Goal: Task Accomplishment & Management: Manage account settings

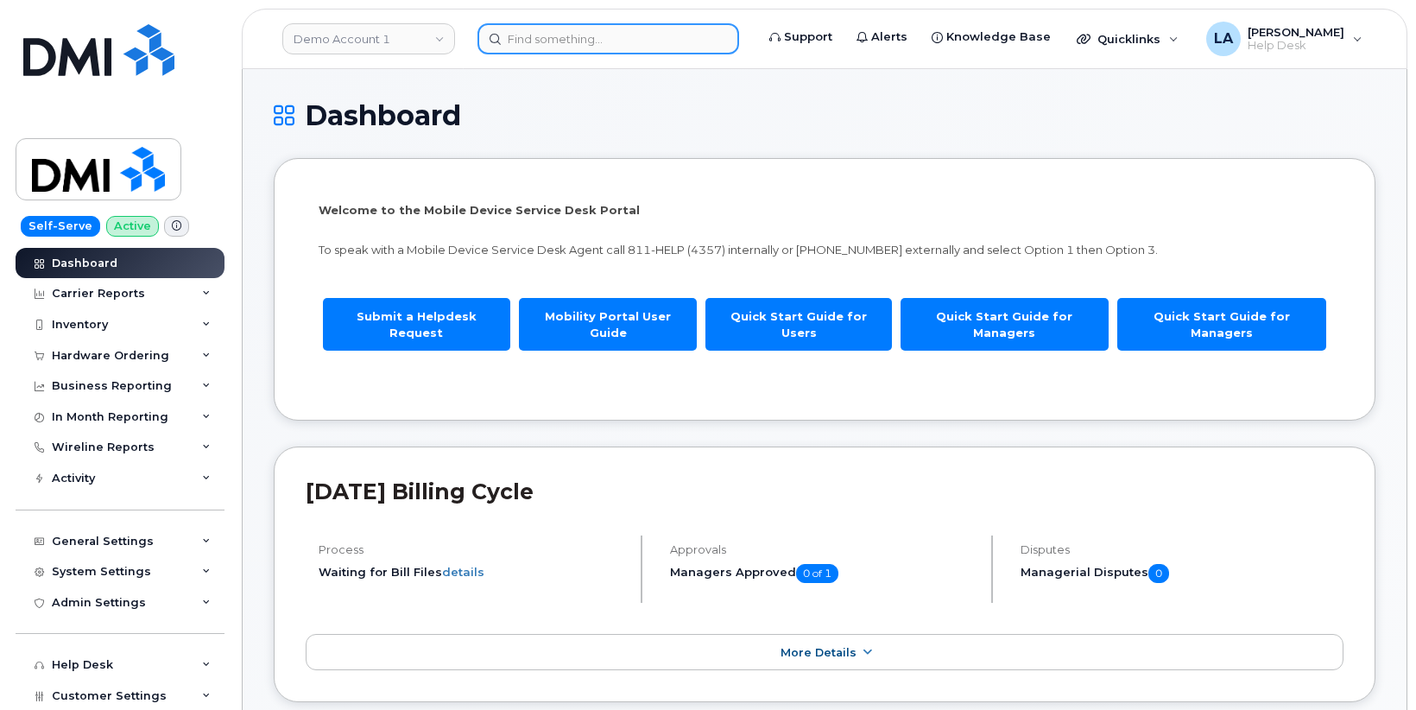
click at [567, 42] on input at bounding box center [609, 38] width 262 height 31
paste input "[PHONE_NUMBER]"
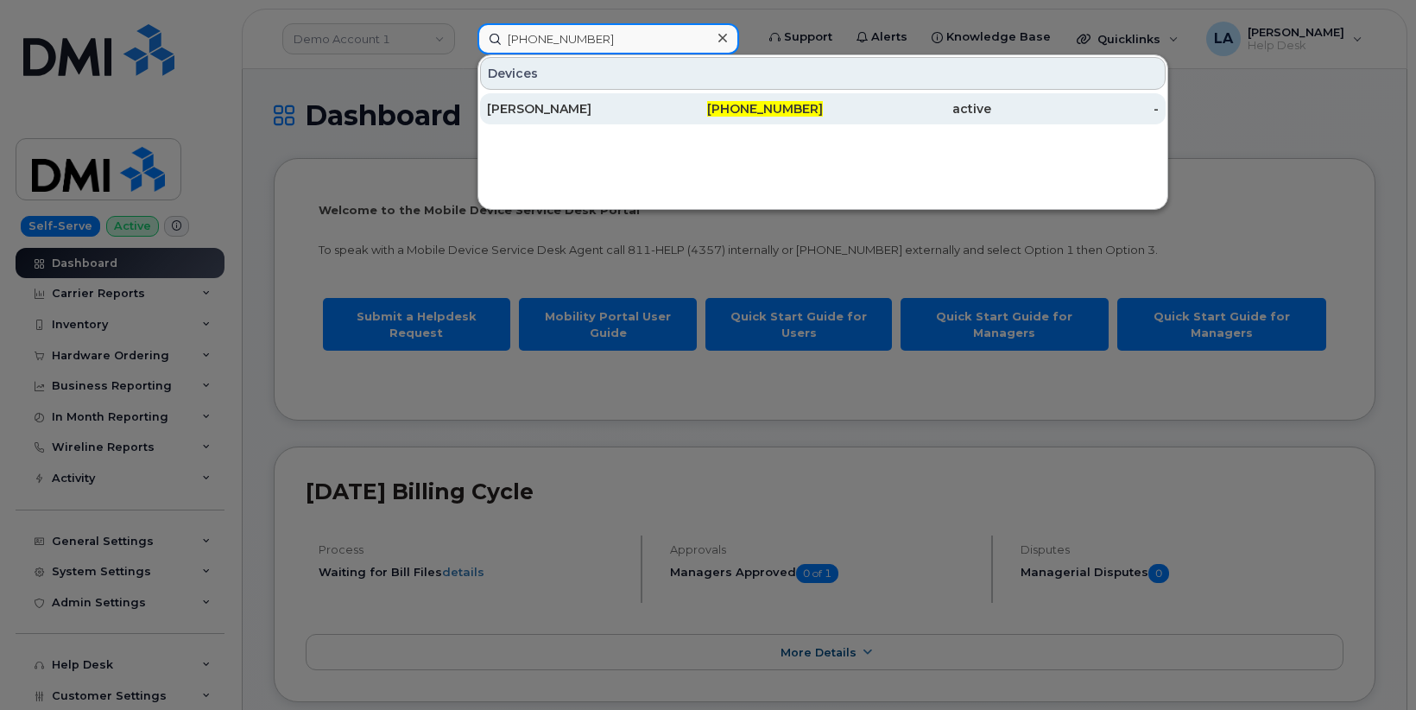
type input "[PHONE_NUMBER]"
click at [572, 113] on div "HUNTER WILLIAMS" at bounding box center [571, 108] width 168 height 17
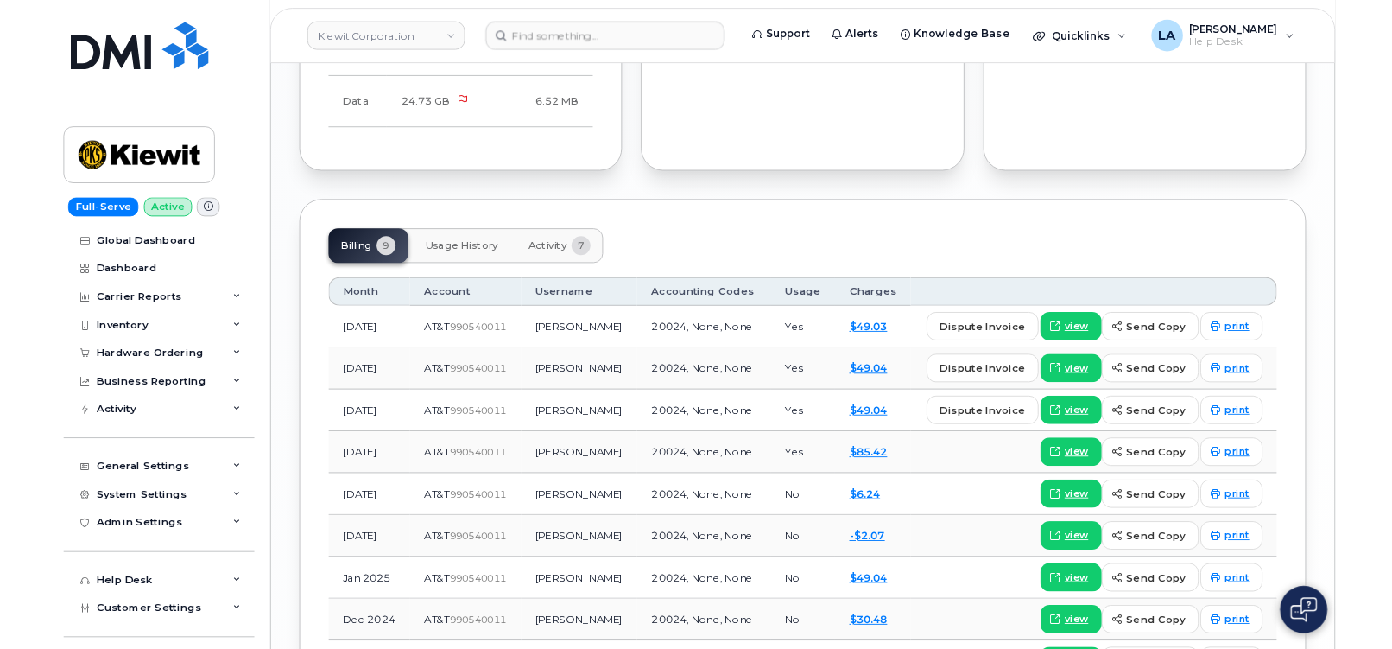
scroll to position [1892, 0]
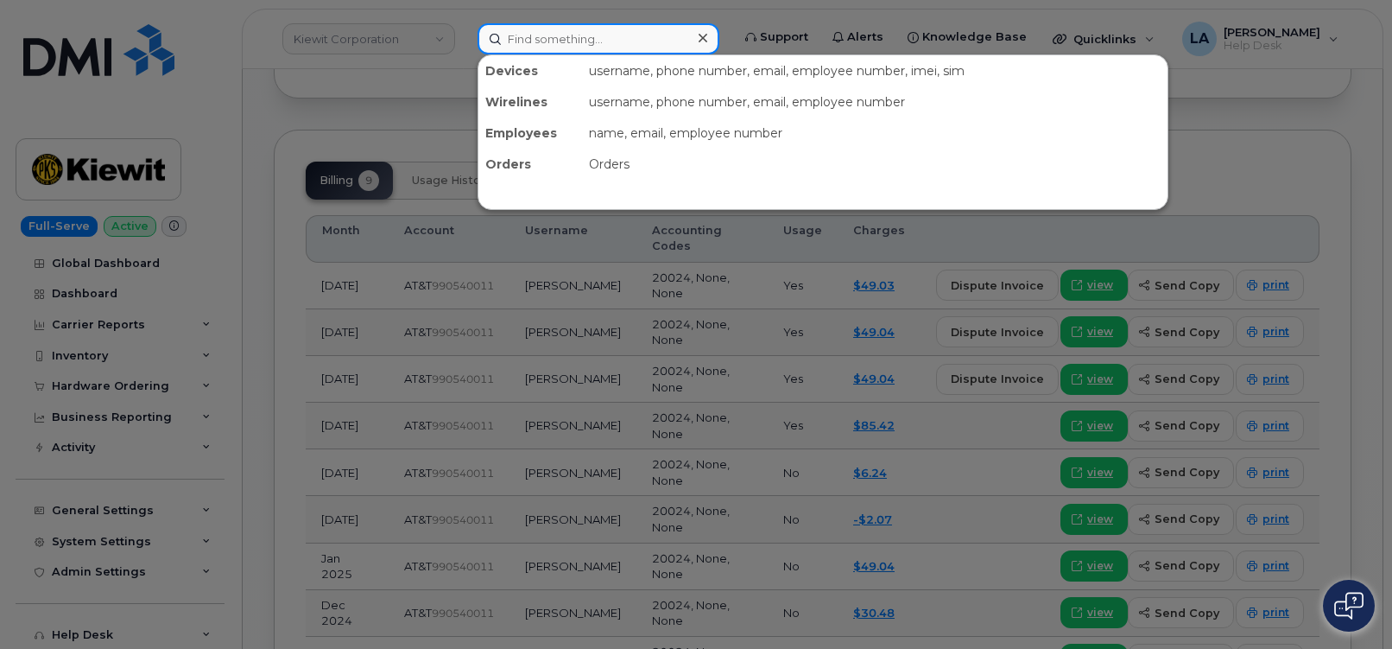
click at [559, 26] on input at bounding box center [599, 38] width 242 height 31
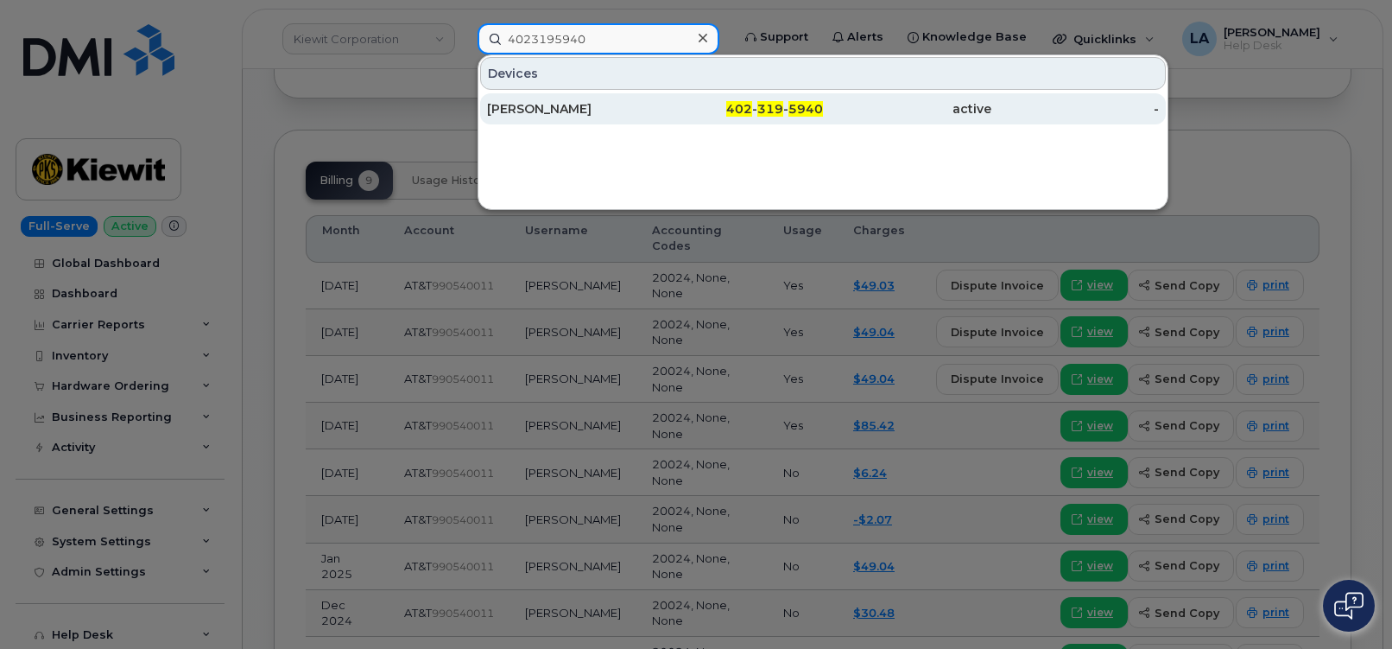
type input "4023195940"
click at [554, 106] on div "[PERSON_NAME]" at bounding box center [571, 108] width 168 height 17
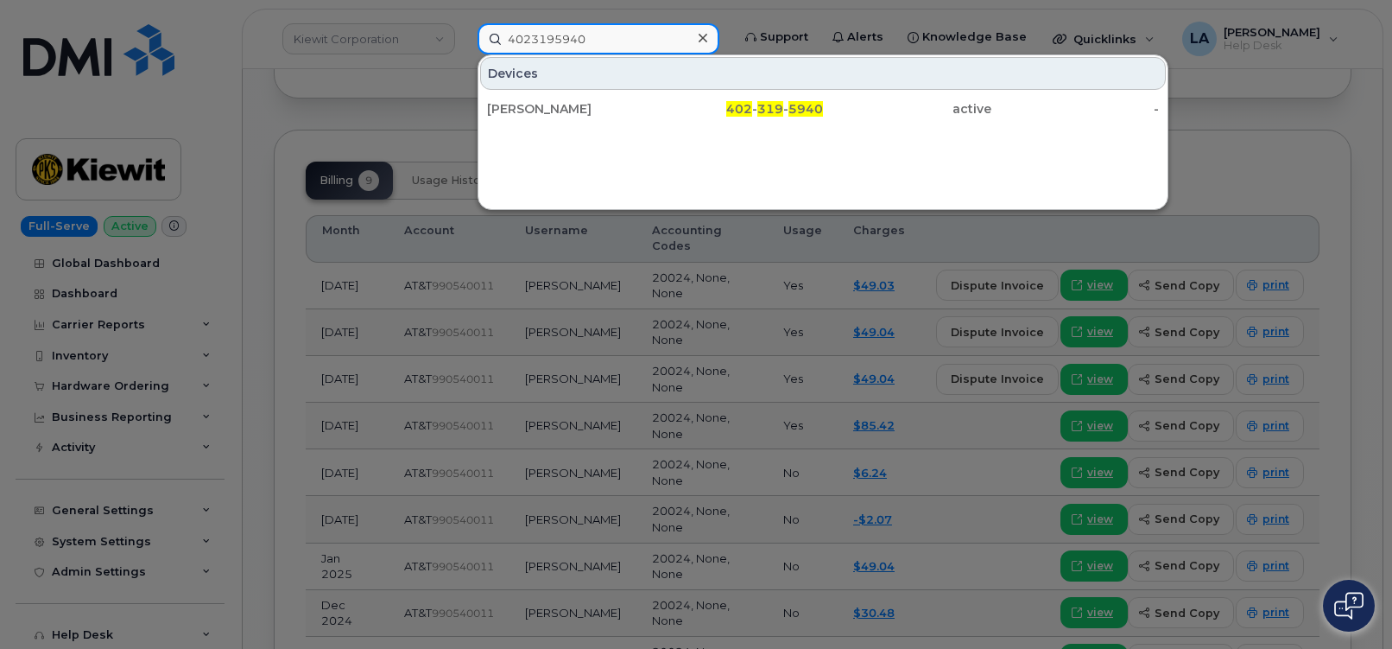
click at [578, 38] on input "4023195940" at bounding box center [599, 38] width 242 height 31
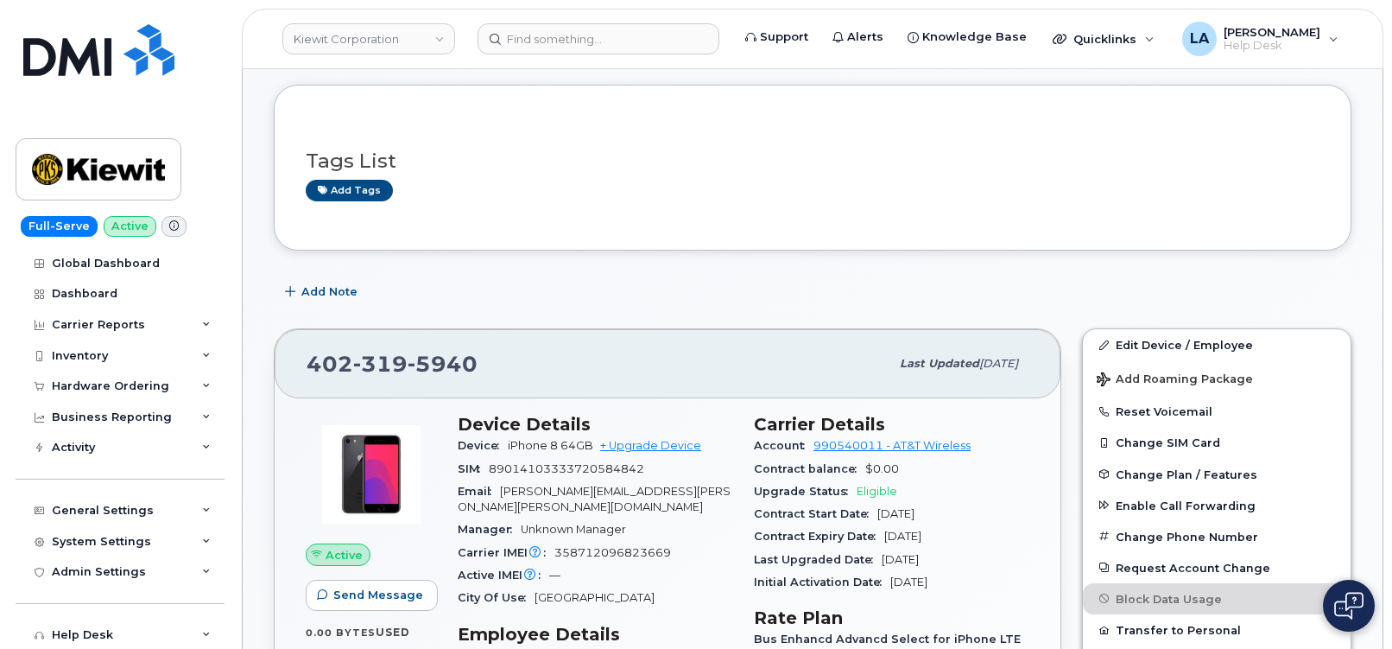
scroll to position [519, 0]
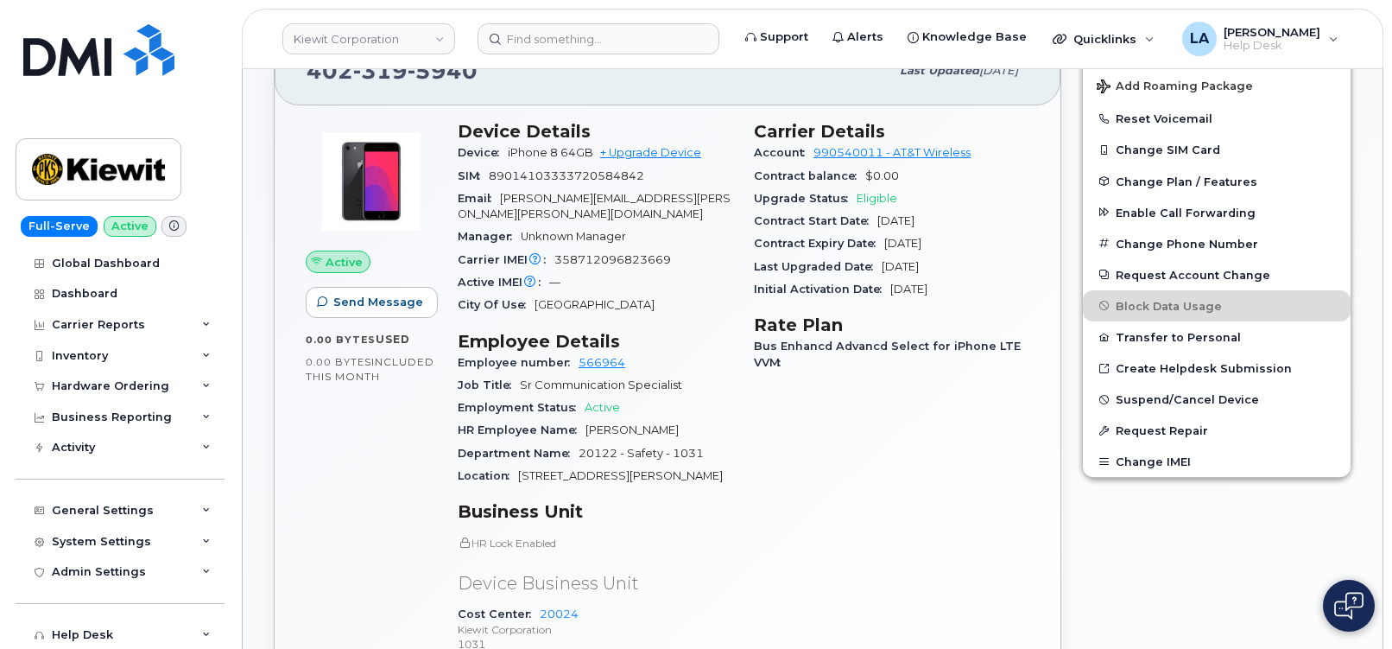
click at [1248, 529] on div "Edit Device / Employee Add Roaming Package Reset Voicemail Change SIM Card Chan…" at bounding box center [1217, 444] width 290 height 838
click at [1169, 396] on span "Suspend/Cancel Device" at bounding box center [1187, 399] width 143 height 13
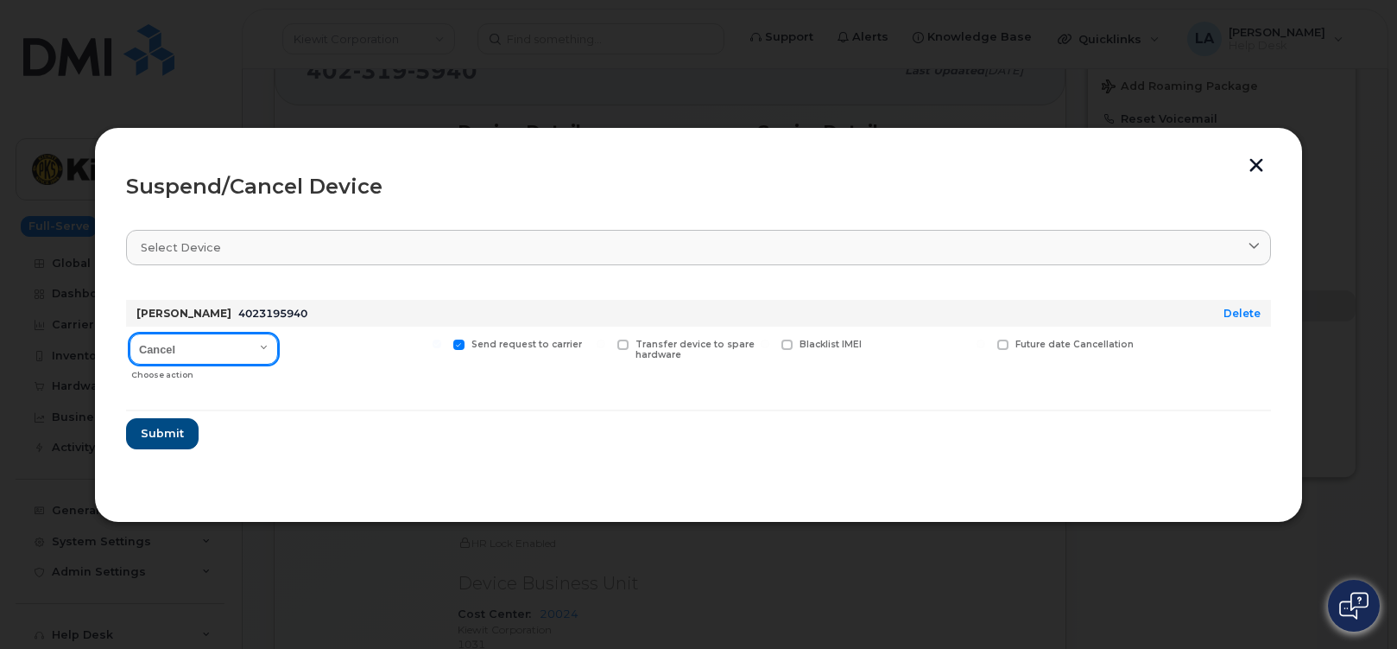
click at [257, 345] on select "Cancel Suspend - Reduced Rate Suspend - Full Rate Suspend - Lost Device/Stolen …" at bounding box center [204, 348] width 149 height 31
select select "[object Object]"
click at [130, 333] on select "Cancel Suspend - Reduced Rate Suspend - Full Rate Suspend - Lost Device/Stolen …" at bounding box center [204, 348] width 149 height 31
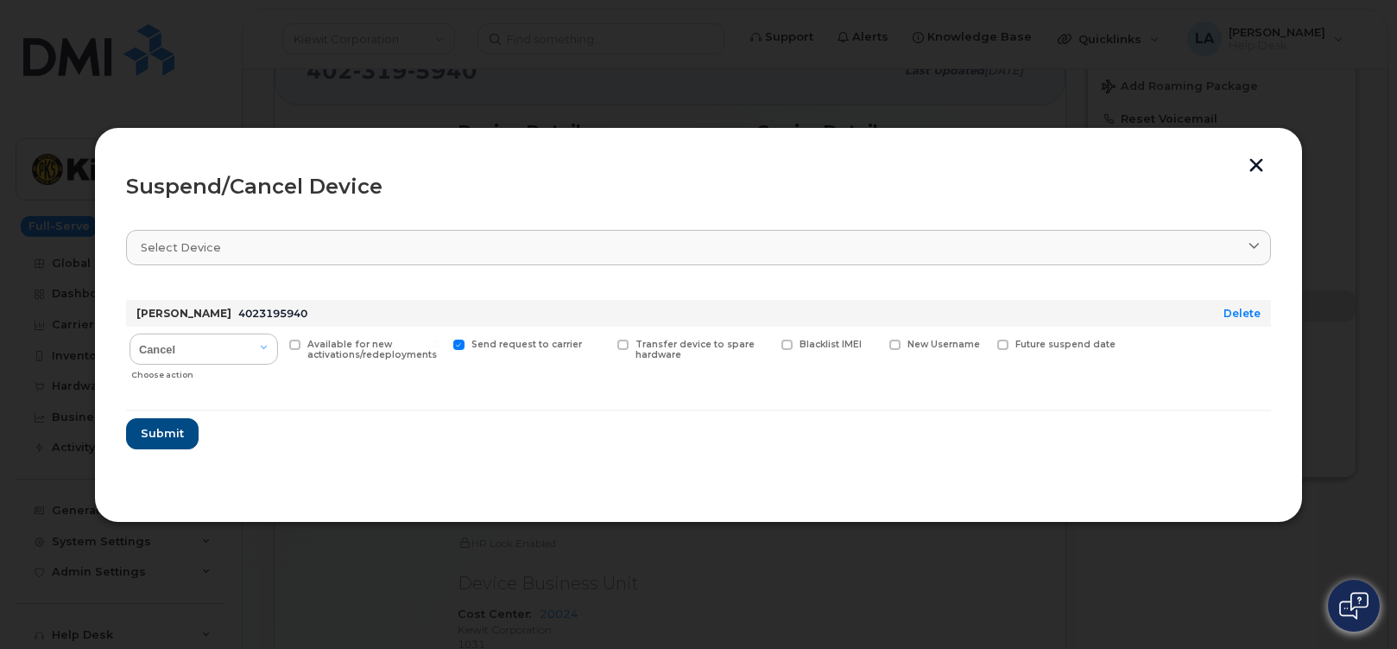
click at [462, 344] on span at bounding box center [458, 344] width 11 height 11
click at [441, 344] on input "Send request to carrier" at bounding box center [437, 343] width 9 height 9
checkbox input "false"
click at [161, 430] on span "Submit" at bounding box center [161, 433] width 43 height 16
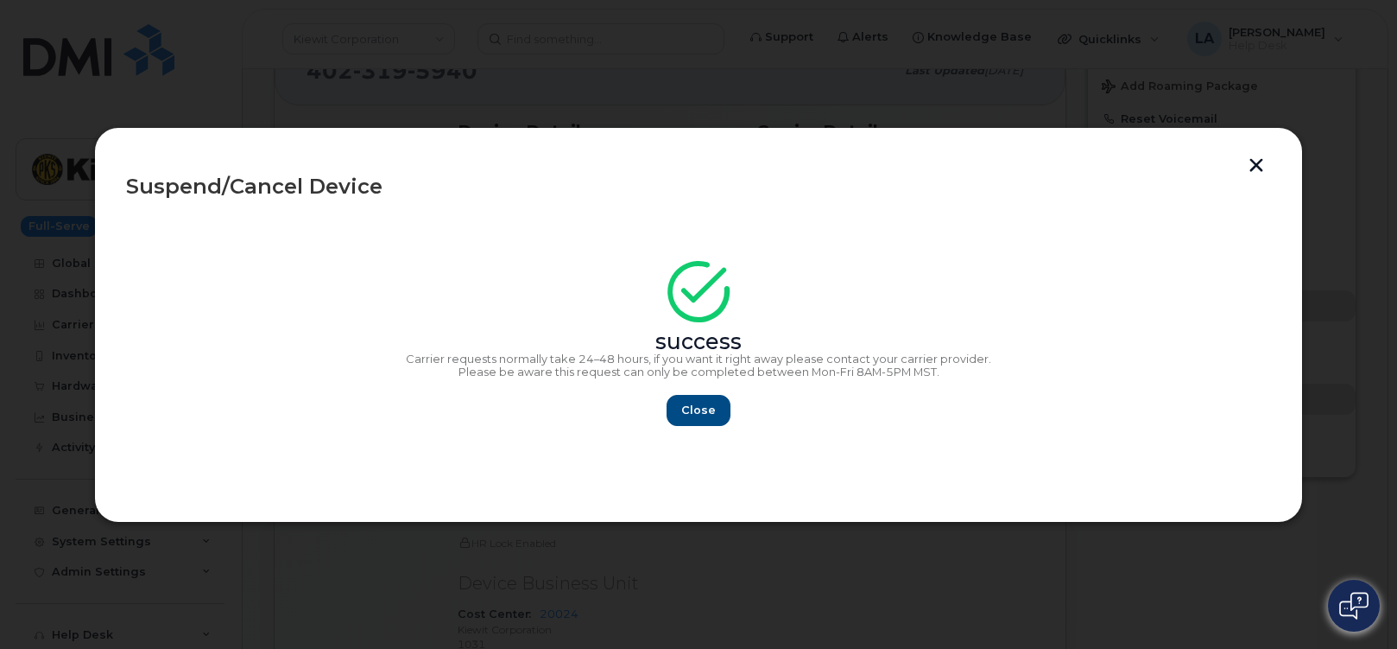
click at [1228, 300] on div "success" at bounding box center [698, 310] width 1145 height 78
click at [706, 400] on button "Close" at bounding box center [699, 410] width 62 height 31
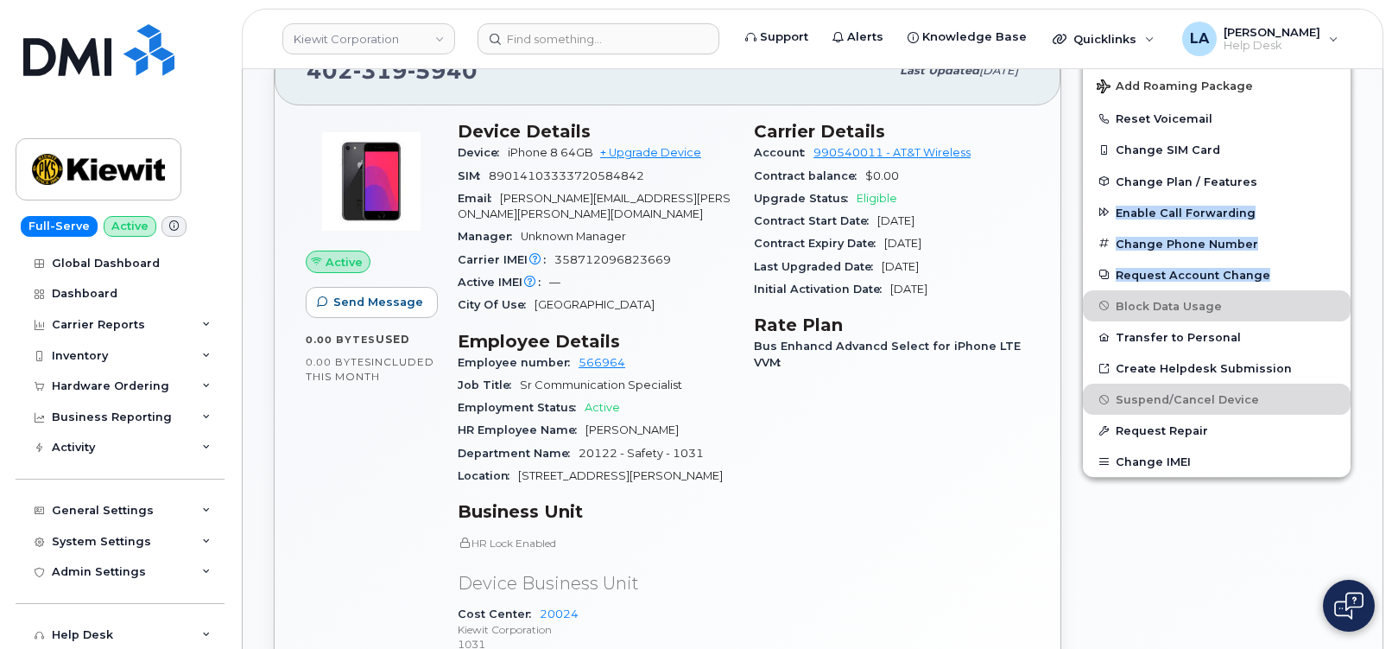
drag, startPoint x: 1391, startPoint y: 271, endPoint x: 1387, endPoint y: 177, distance: 94.2
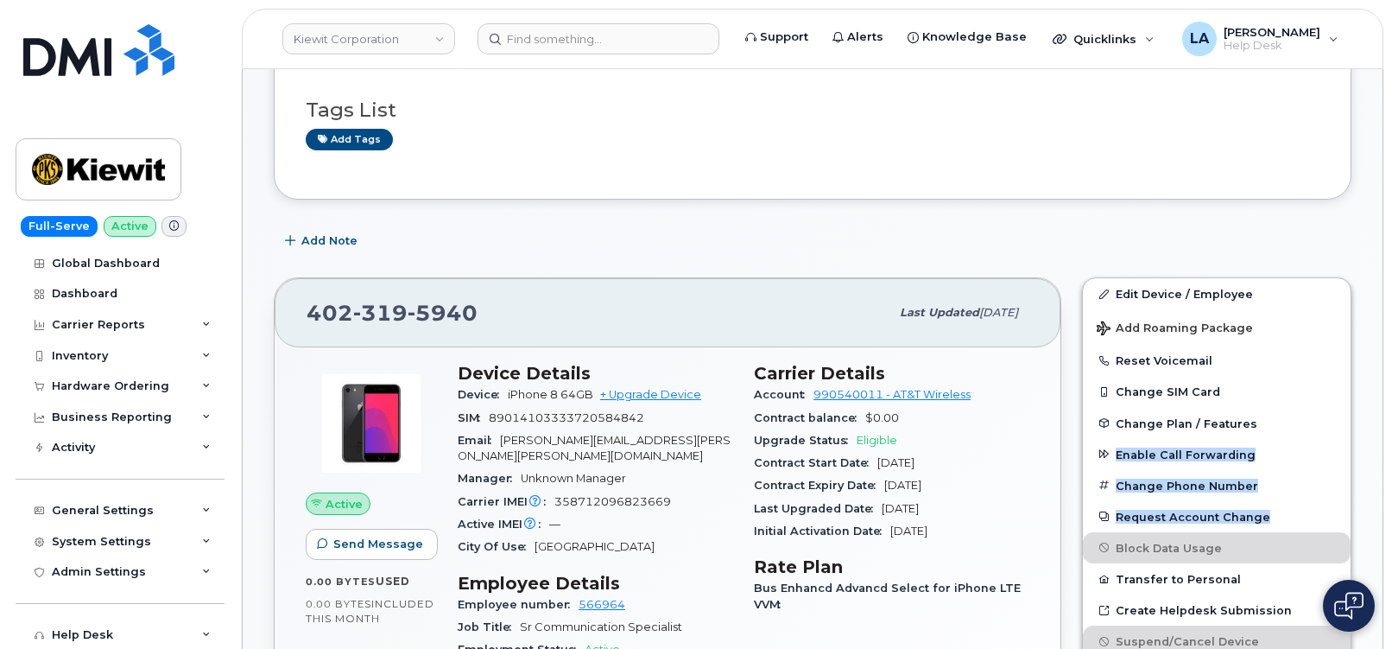
scroll to position [149, 0]
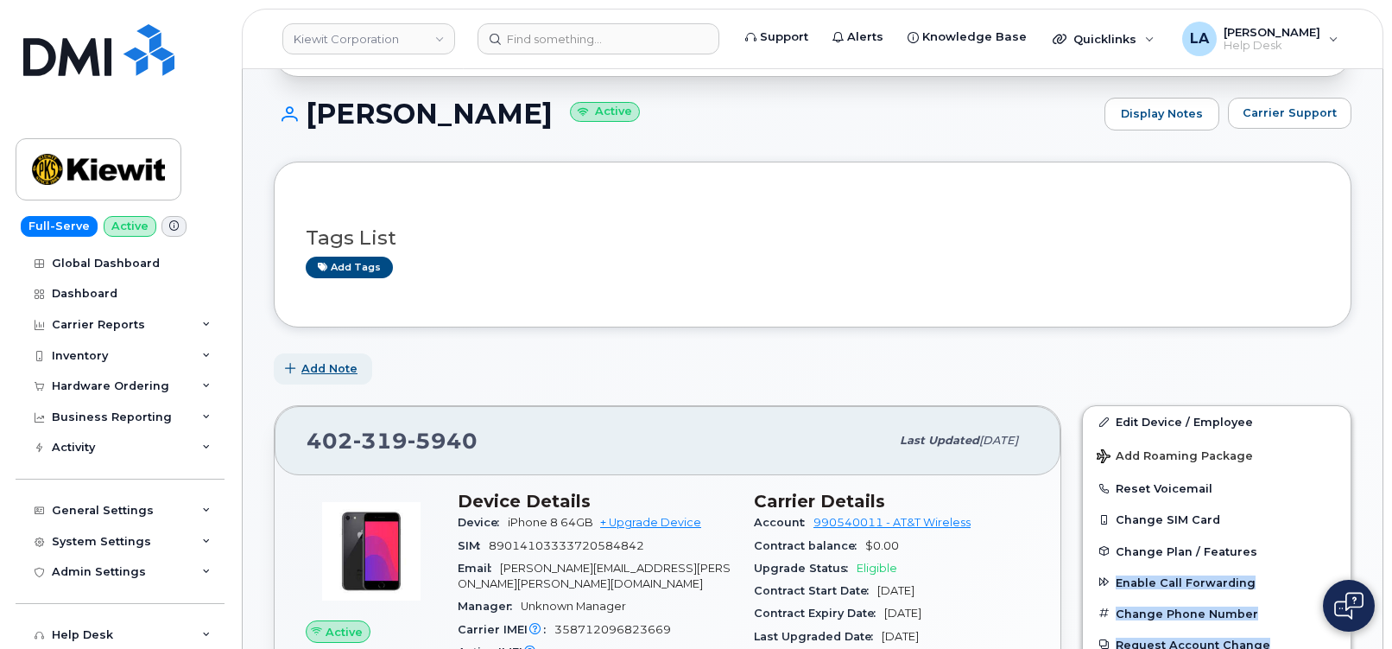
click at [318, 367] on span "Add Note" at bounding box center [329, 368] width 56 height 16
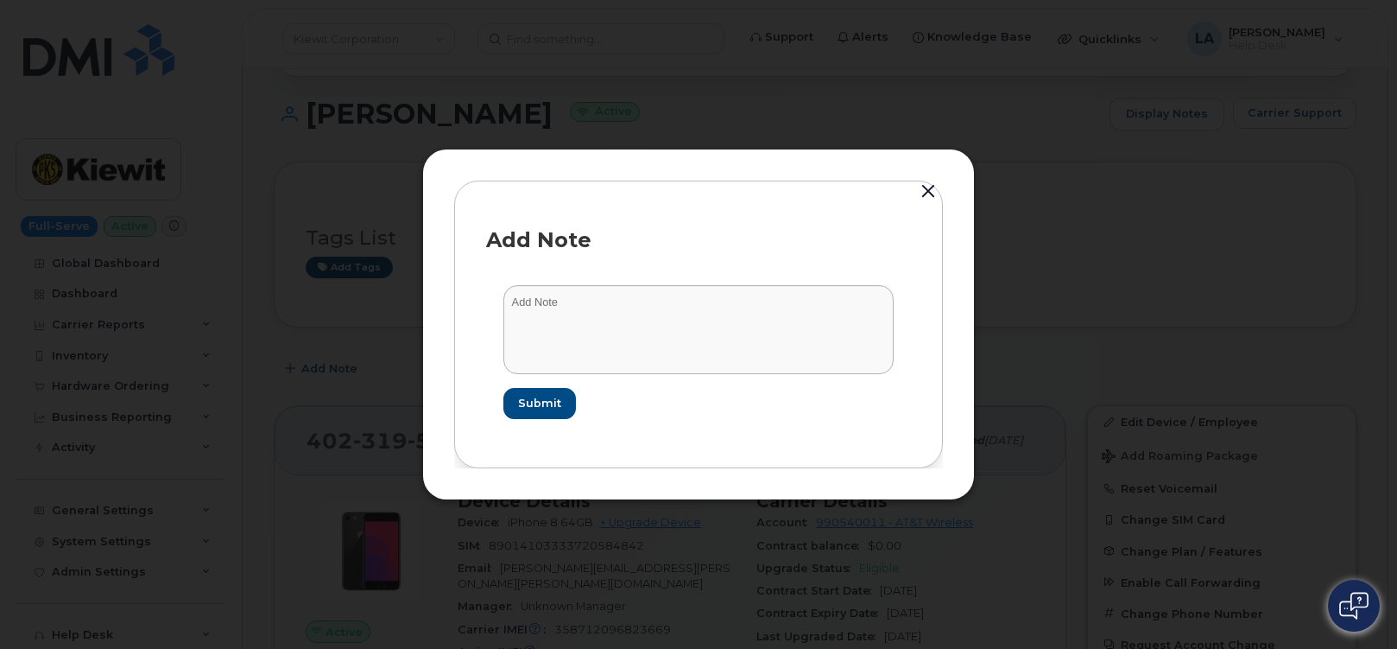
drag, startPoint x: 503, startPoint y: 321, endPoint x: 736, endPoint y: 301, distance: 234.1
click at [504, 321] on form "Submit" at bounding box center [698, 352] width 425 height 168
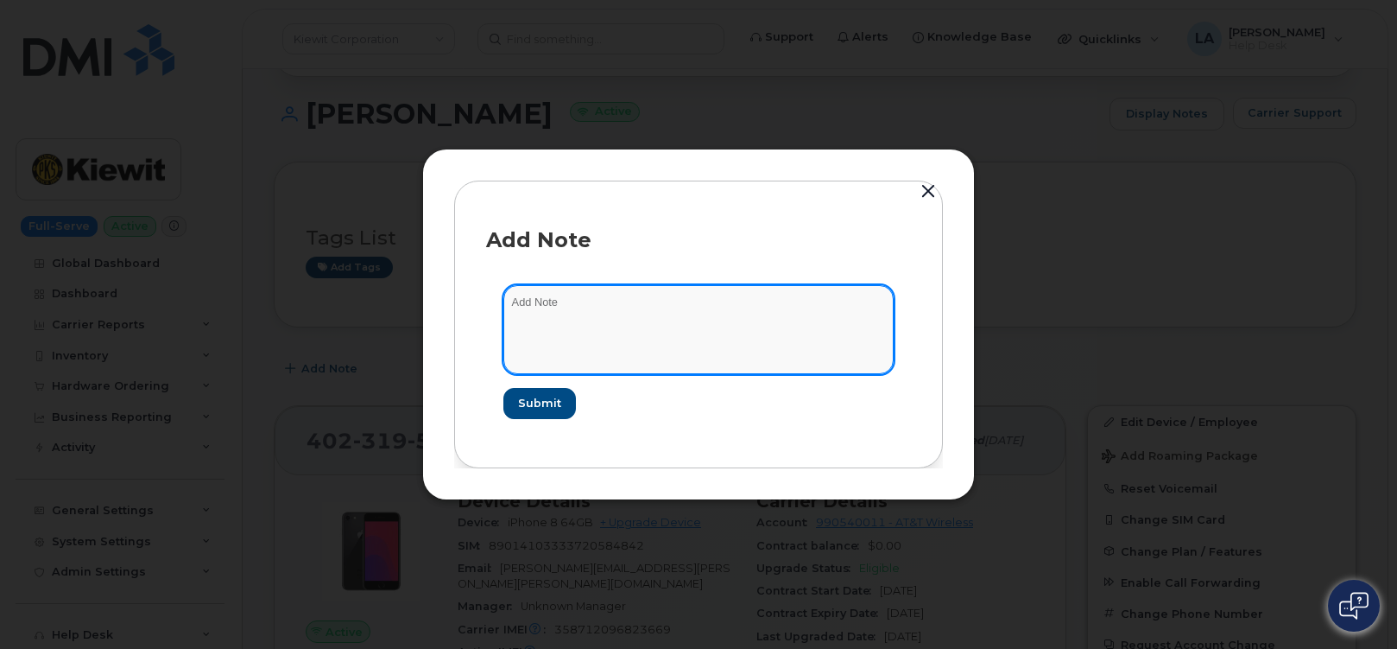
click at [736, 301] on textarea at bounding box center [698, 329] width 390 height 88
click at [708, 321] on textarea "Per" at bounding box center [698, 329] width 390 height 88
paste textarea "CS0770282"
type textarea "Per CS0770282 this line has been suspended."
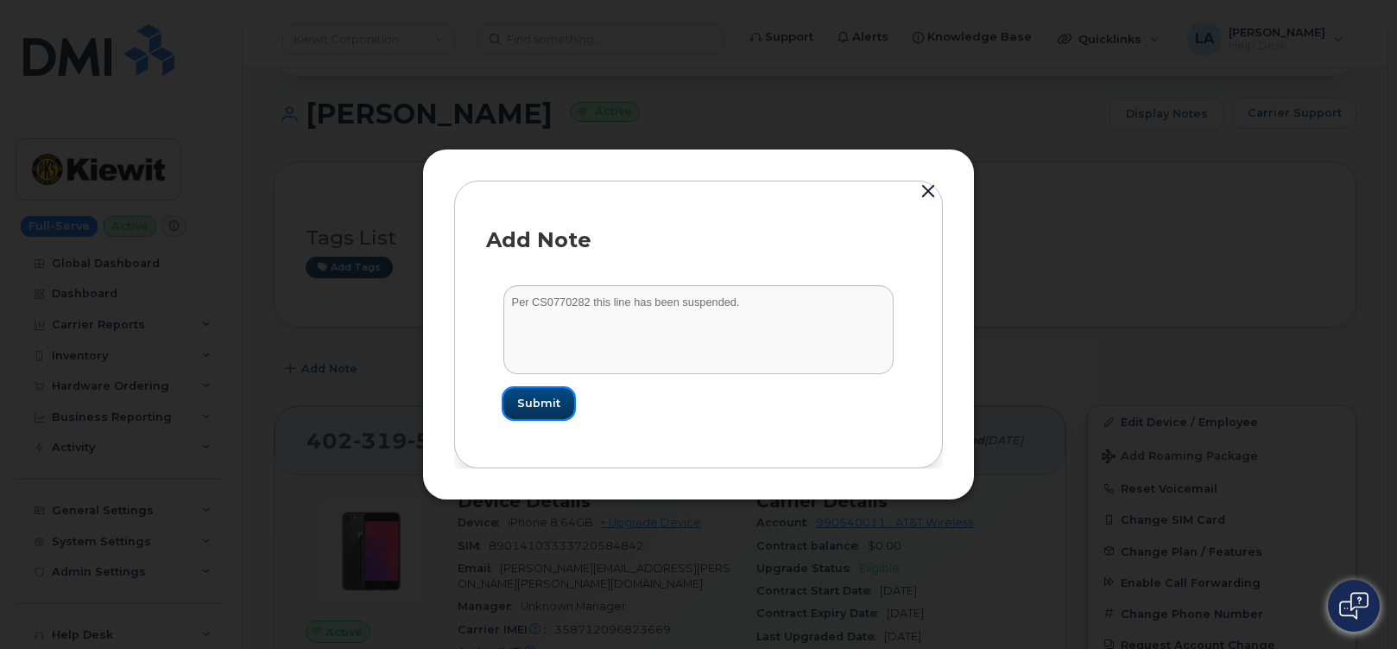
click at [520, 408] on span "Submit" at bounding box center [538, 403] width 43 height 16
